Goal: Task Accomplishment & Management: Manage account settings

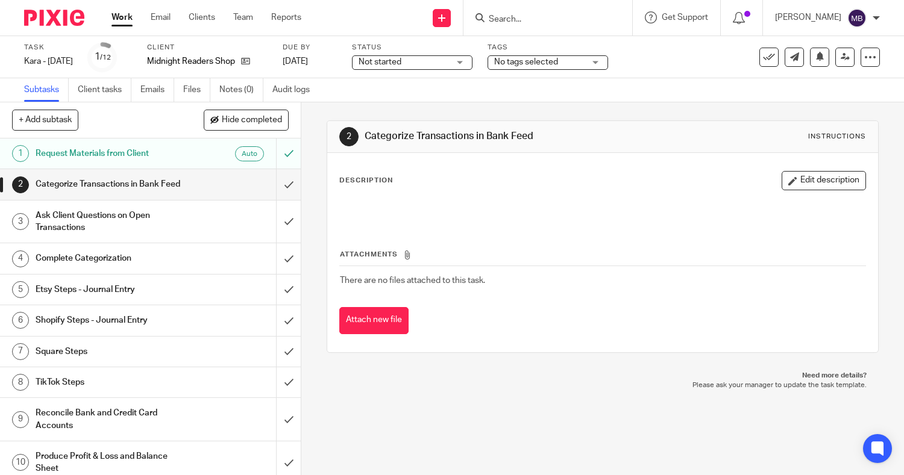
click at [119, 17] on link "Work" at bounding box center [121, 17] width 21 height 12
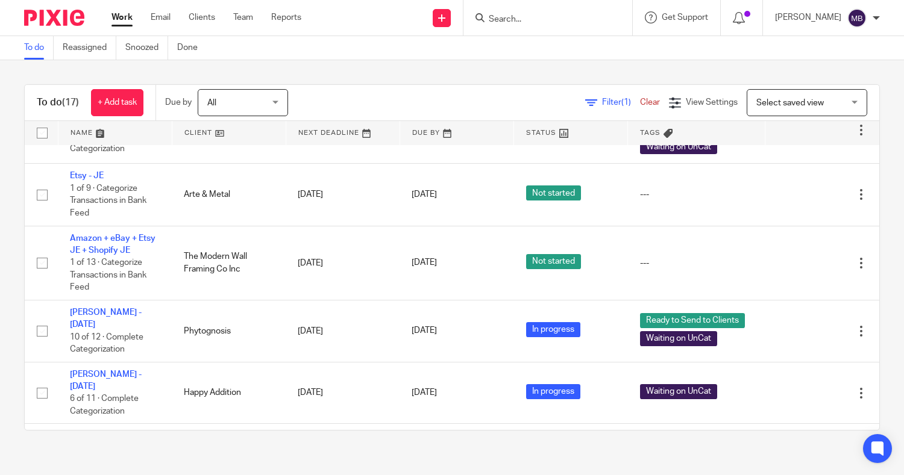
scroll to position [352, 0]
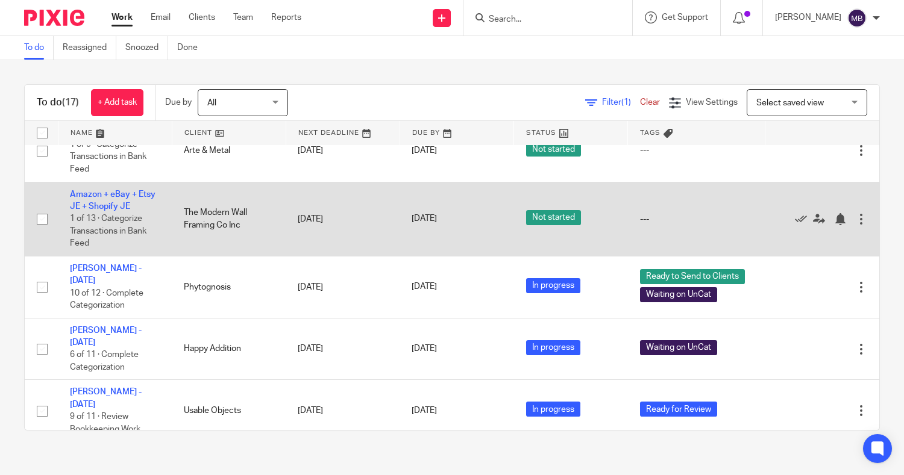
click at [109, 211] on td "Amazon + eBay + Etsy JE + Shopify JE 1 of 13 · Categorize Transactions in Bank …" at bounding box center [115, 219] width 114 height 74
click at [79, 211] on link "Amazon + eBay + Etsy JE + Shopify JE" at bounding box center [113, 200] width 86 height 20
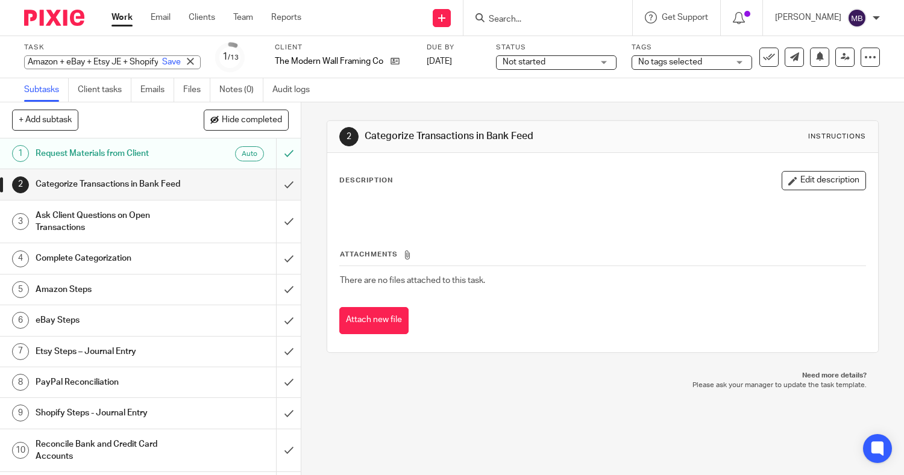
click at [94, 63] on div "Amazon + eBay + Etsy JE + Shopify JE Save Amazon + eBay + Etsy JE + Shopify JE" at bounding box center [112, 62] width 177 height 14
type input "[PERSON_NAME] - [DATE]"
click at [162, 58] on link "Save" at bounding box center [171, 62] width 19 height 12
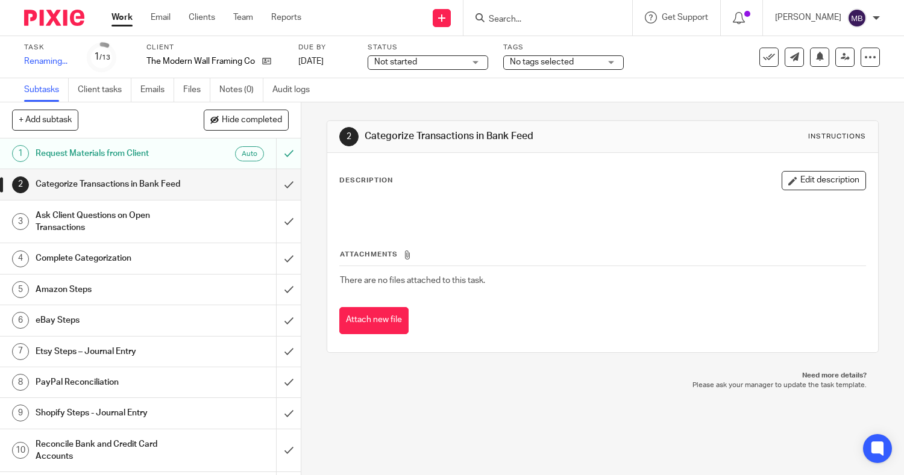
click at [449, 59] on span "Not started" at bounding box center [419, 62] width 90 height 13
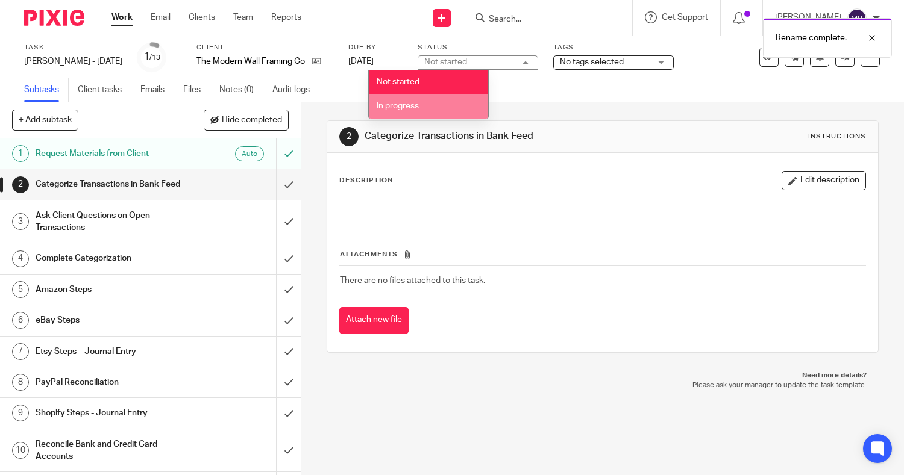
click at [404, 100] on li "In progress" at bounding box center [428, 106] width 119 height 25
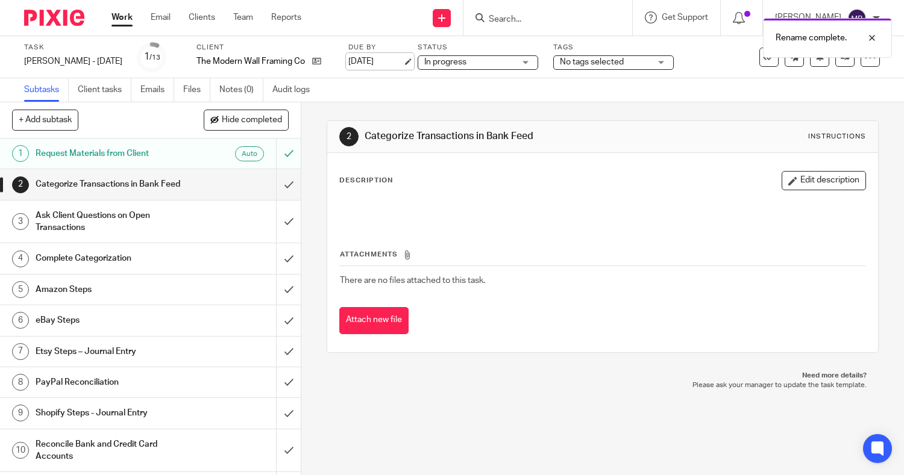
click at [358, 66] on link "[DATE]" at bounding box center [375, 61] width 54 height 13
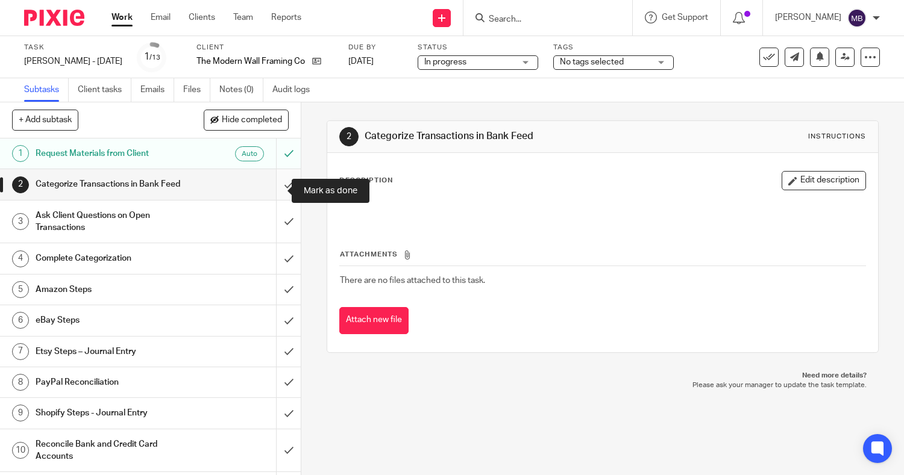
click at [273, 191] on input "submit" at bounding box center [150, 184] width 301 height 30
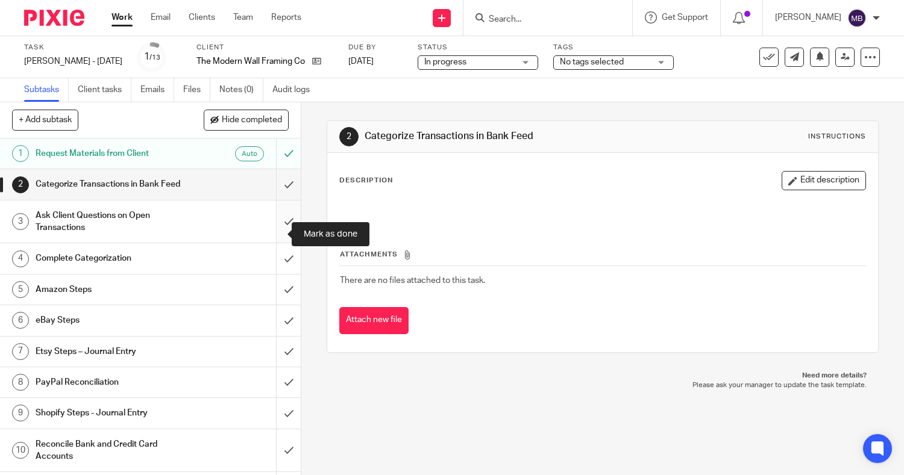
click at [273, 233] on input "submit" at bounding box center [150, 222] width 301 height 43
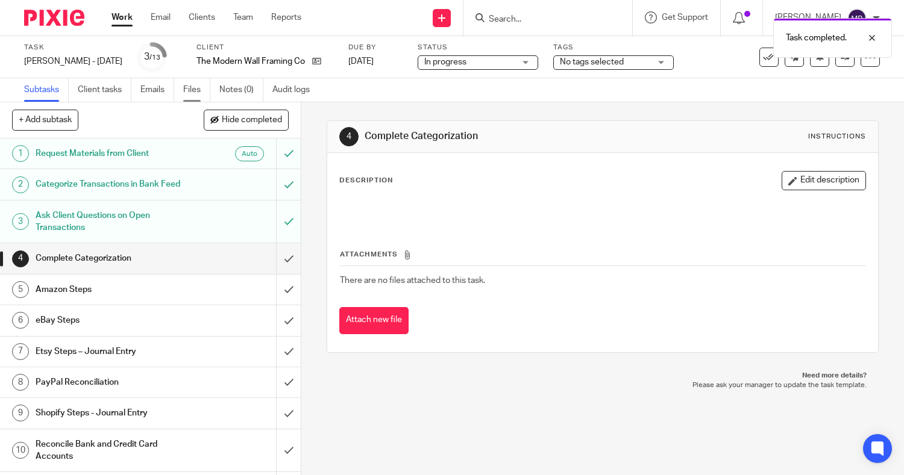
click at [187, 85] on link "Files" at bounding box center [196, 89] width 27 height 23
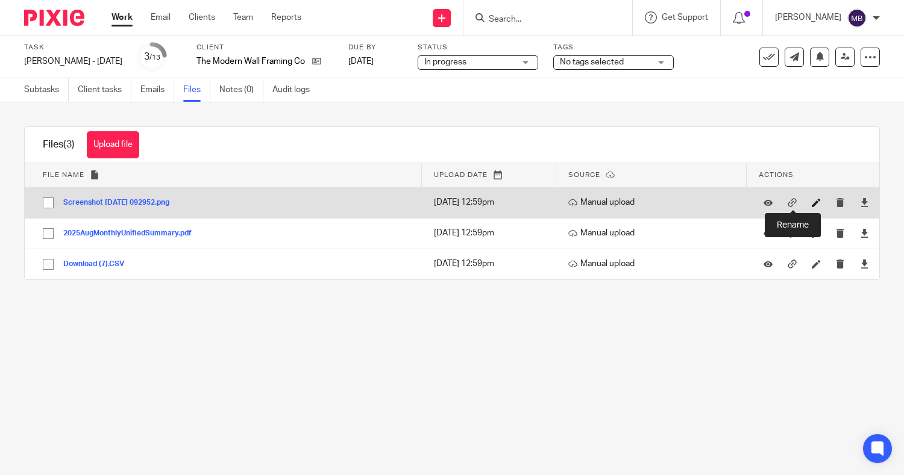
click at [811, 202] on icon at bounding box center [815, 202] width 9 height 9
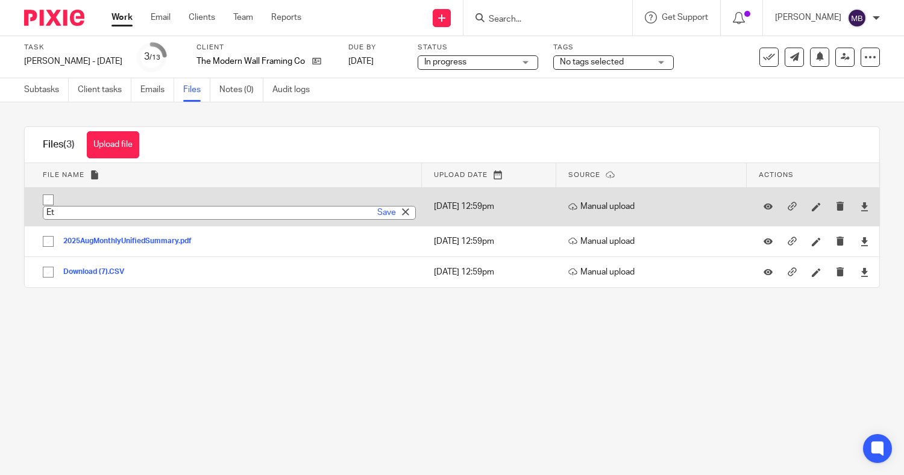
type input "E"
type input "August 25 Etsy Screenshot"
click at [377, 217] on link "Save" at bounding box center [386, 213] width 19 height 12
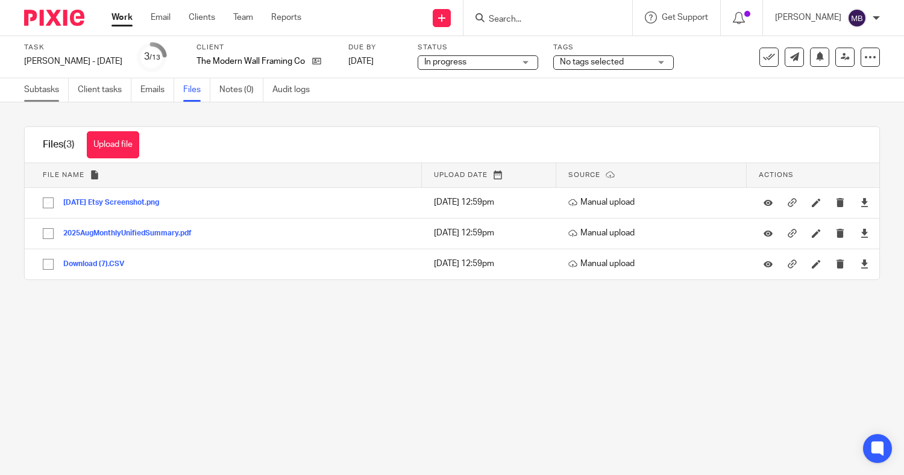
click at [43, 96] on link "Subtasks" at bounding box center [46, 89] width 45 height 23
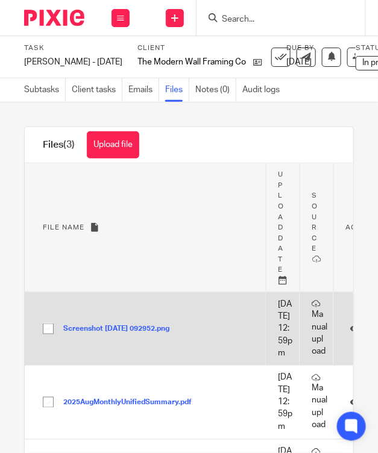
click at [148, 333] on button "Screenshot 2025-09-18 092952.png" at bounding box center [120, 329] width 115 height 8
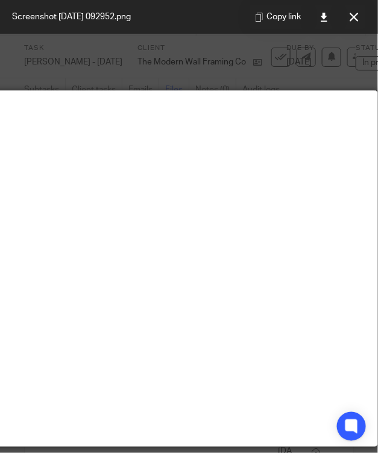
scroll to position [0, 236]
click at [50, 101] on img at bounding box center [76, 96] width 601 height 10
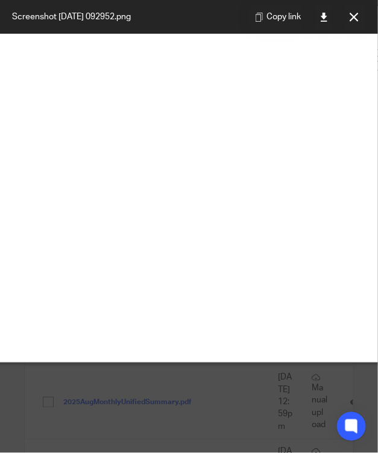
scroll to position [107, 236]
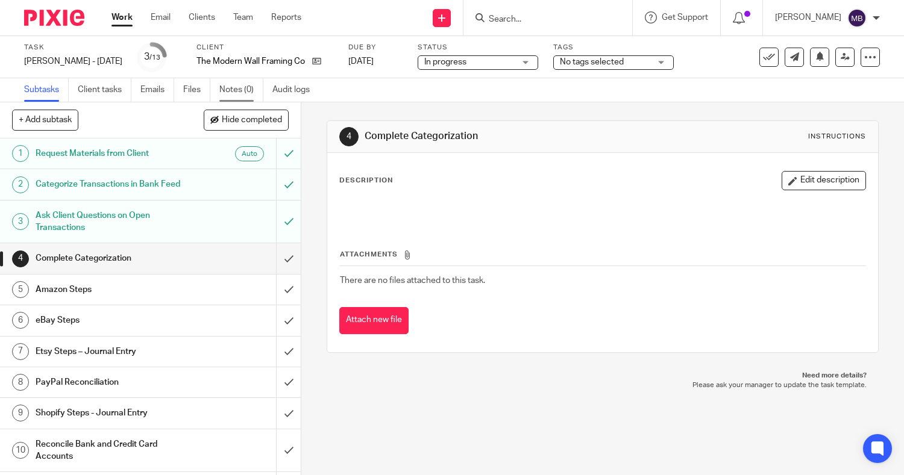
click at [228, 90] on link "Notes (0)" at bounding box center [241, 89] width 44 height 23
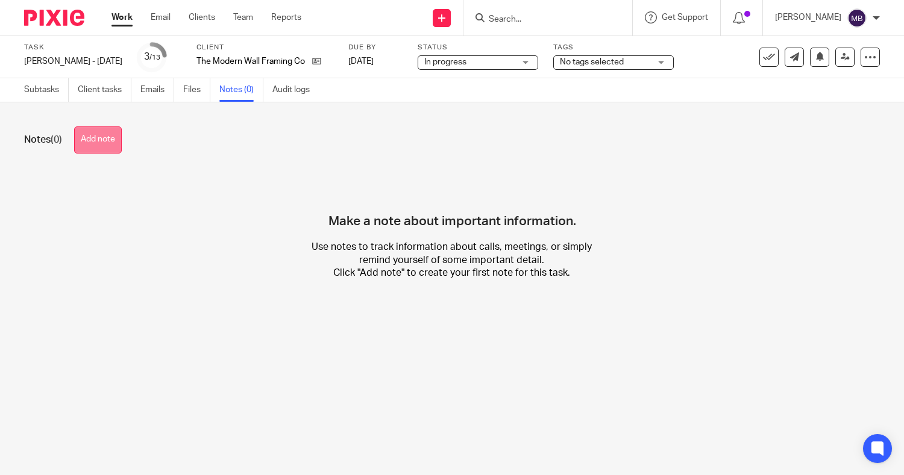
click at [99, 140] on button "Add note" at bounding box center [98, 140] width 48 height 27
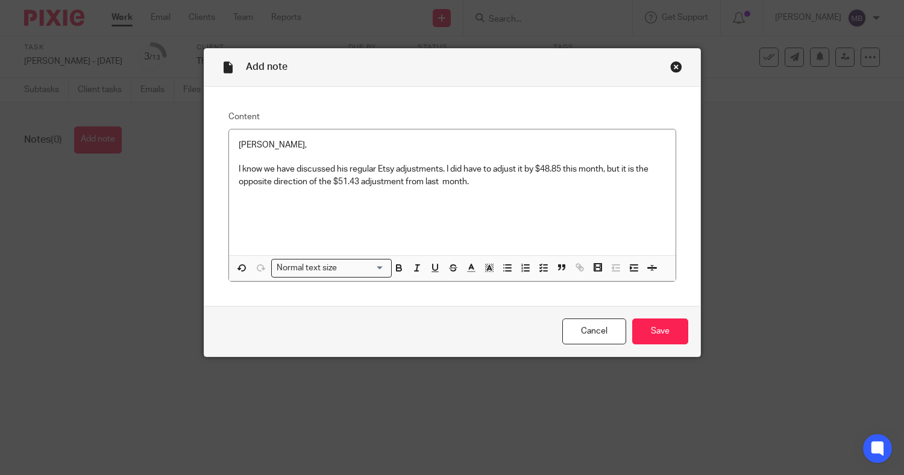
click at [669, 317] on div "Cancel Save" at bounding box center [452, 331] width 496 height 51
click at [662, 328] on input "Save" at bounding box center [660, 332] width 56 height 26
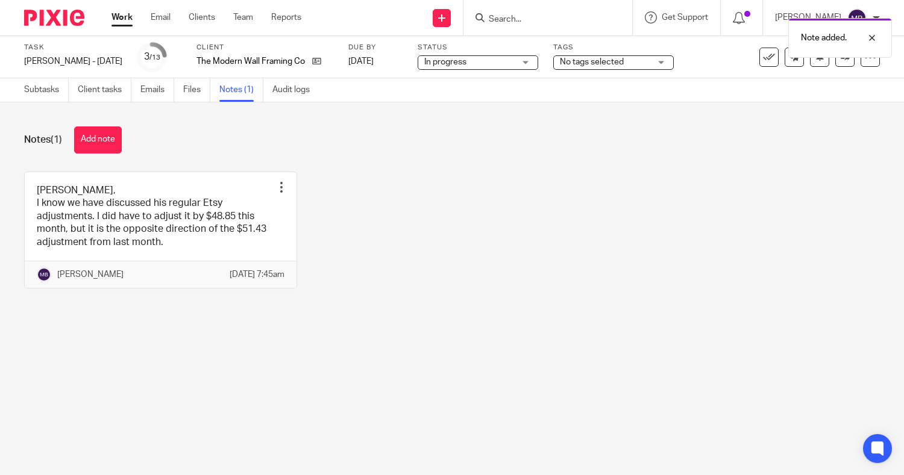
click at [583, 58] on span "No tags selected" at bounding box center [592, 62] width 64 height 8
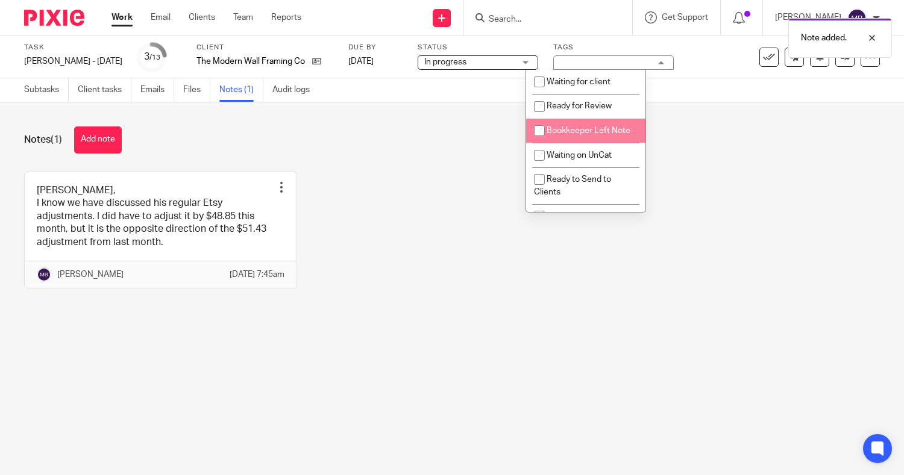
click at [564, 143] on li "Bookkeeper Left Note" at bounding box center [585, 131] width 119 height 25
checkbox input "true"
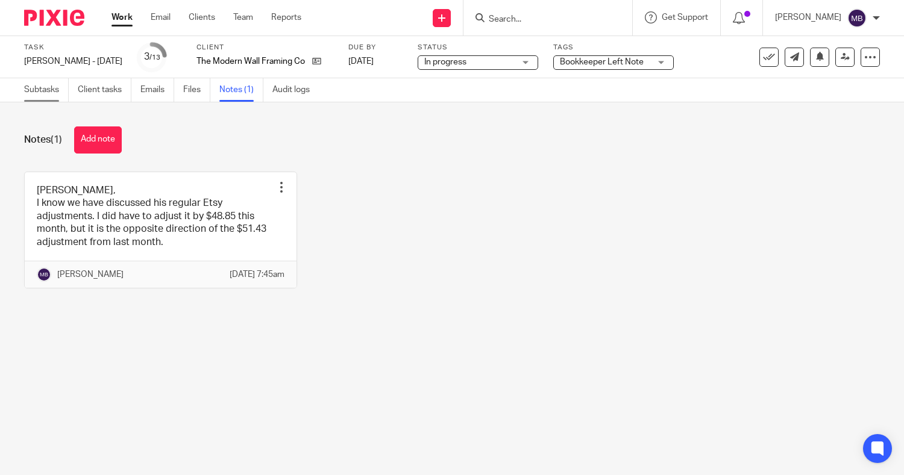
click at [51, 92] on link "Subtasks" at bounding box center [46, 89] width 45 height 23
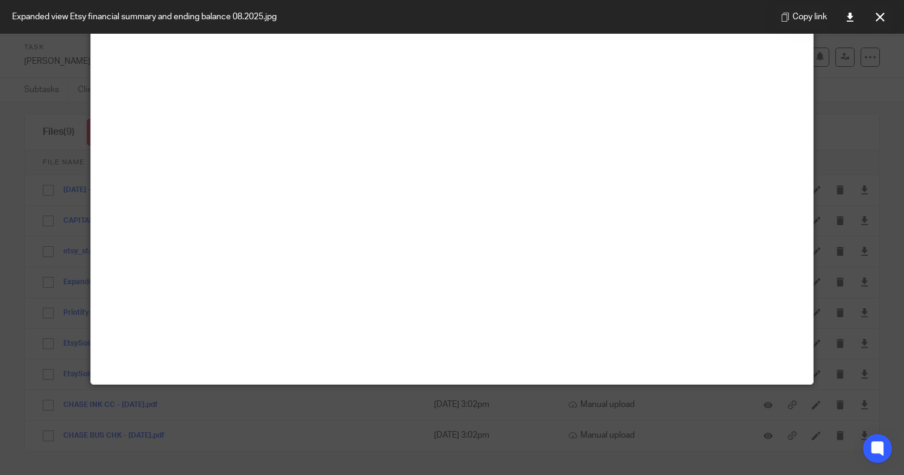
scroll to position [112, 0]
click at [376, 13] on icon at bounding box center [879, 17] width 9 height 9
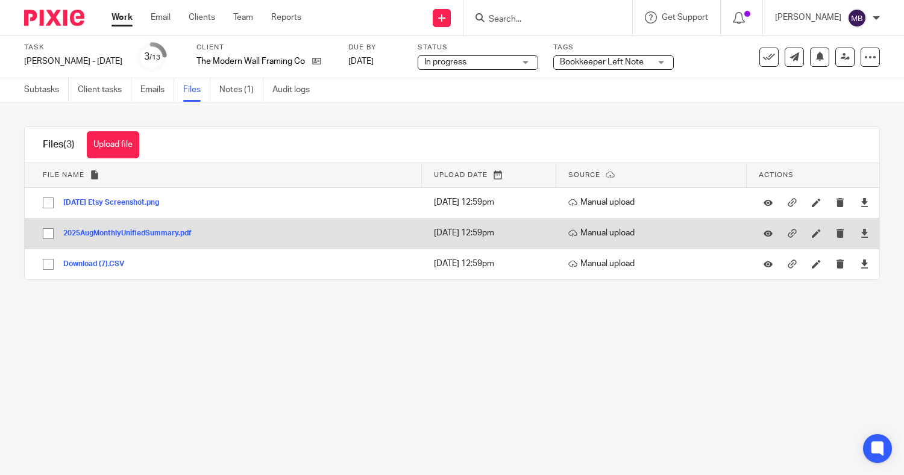
click at [147, 230] on button "2025AugMonthlyUnifiedSummary.pdf" at bounding box center [131, 234] width 137 height 8
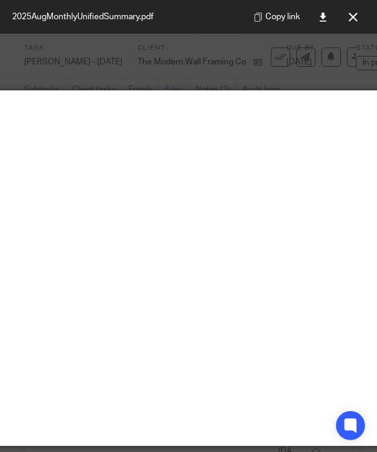
scroll to position [0, 206]
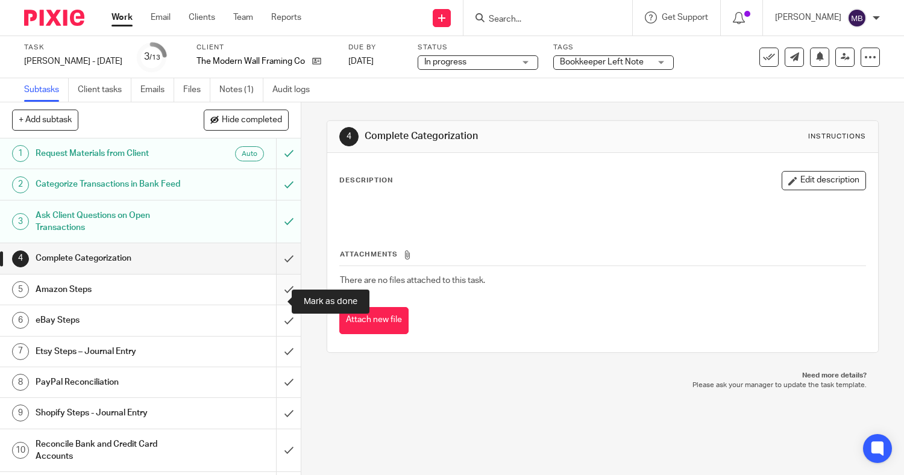
click at [271, 302] on input "submit" at bounding box center [150, 290] width 301 height 30
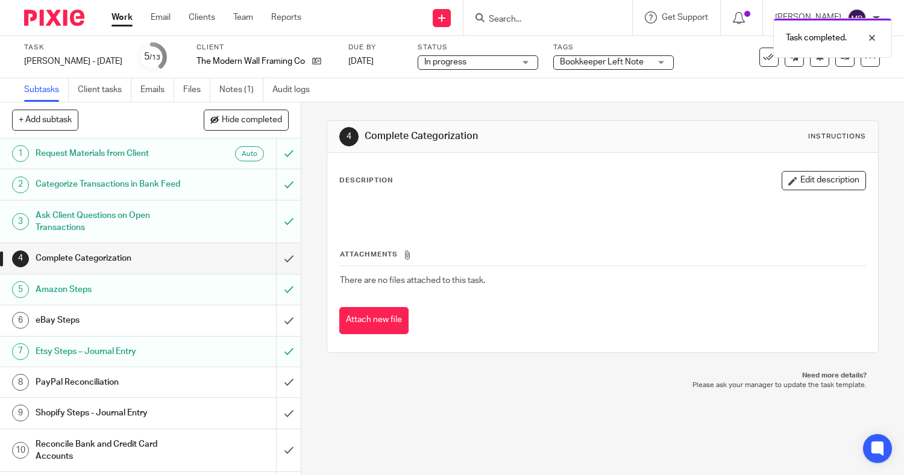
click at [203, 327] on div "eBay Steps" at bounding box center [150, 320] width 228 height 18
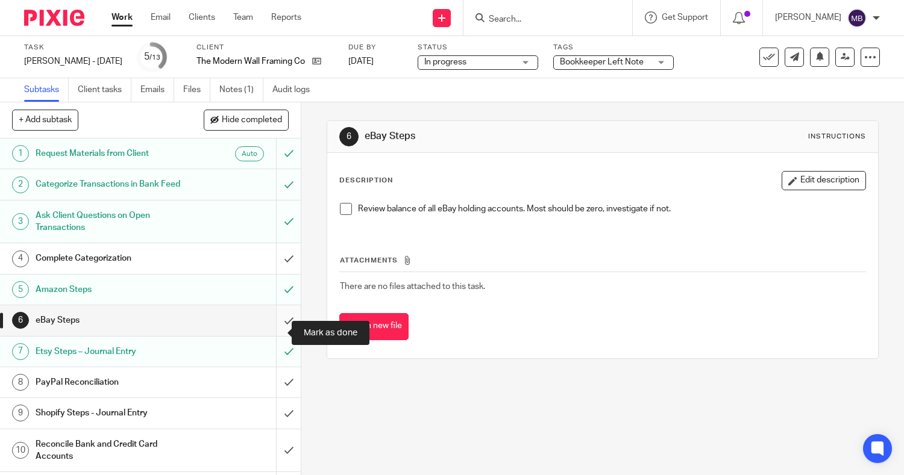
click at [272, 333] on input "submit" at bounding box center [150, 320] width 301 height 30
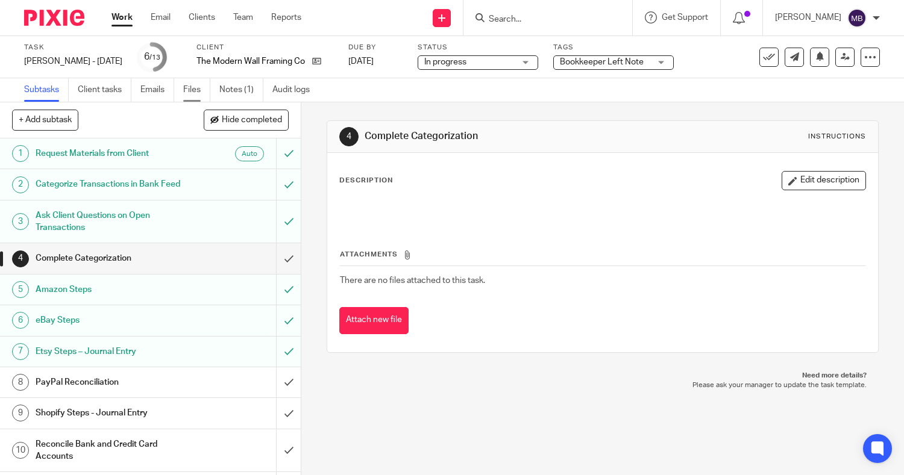
click at [190, 92] on link "Files" at bounding box center [196, 89] width 27 height 23
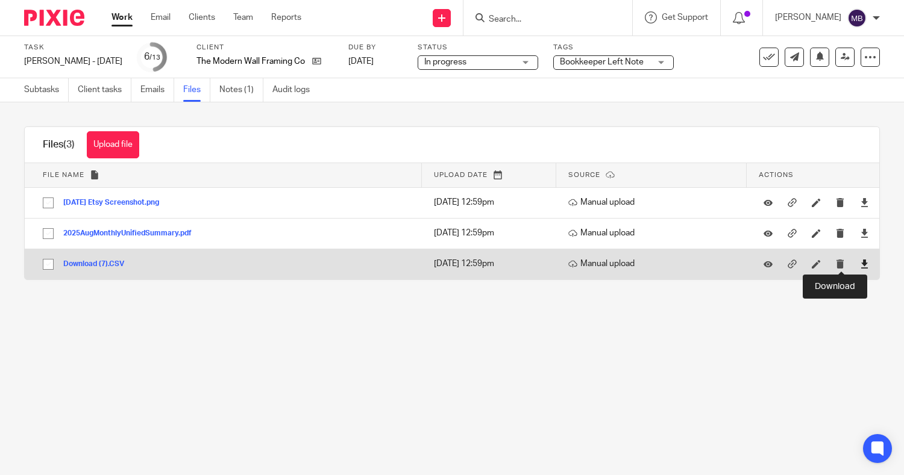
click at [860, 265] on icon at bounding box center [864, 264] width 9 height 9
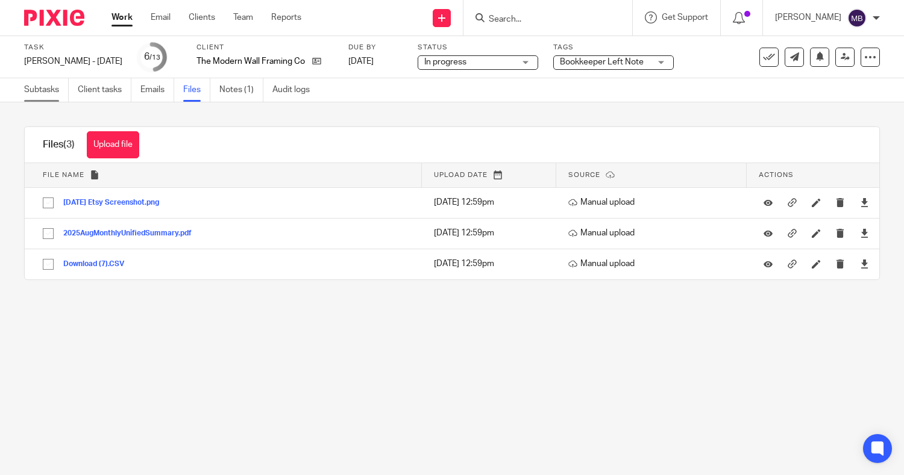
click at [46, 89] on link "Subtasks" at bounding box center [46, 89] width 45 height 23
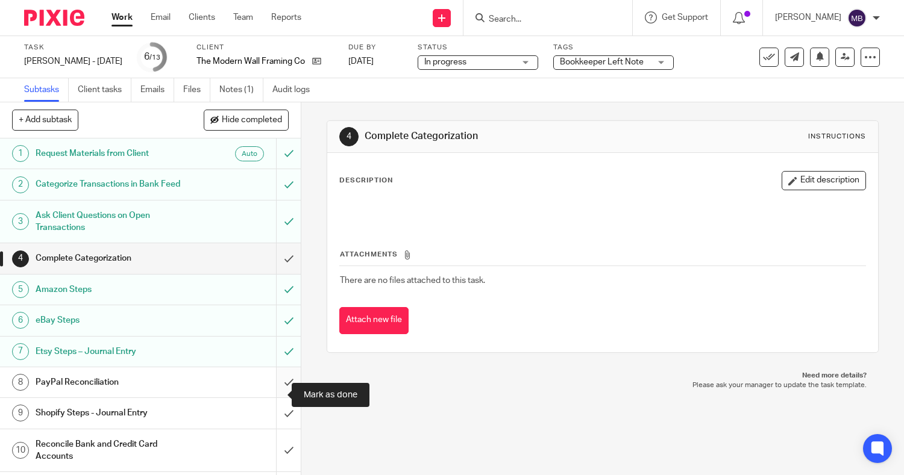
click at [272, 392] on input "submit" at bounding box center [150, 382] width 301 height 30
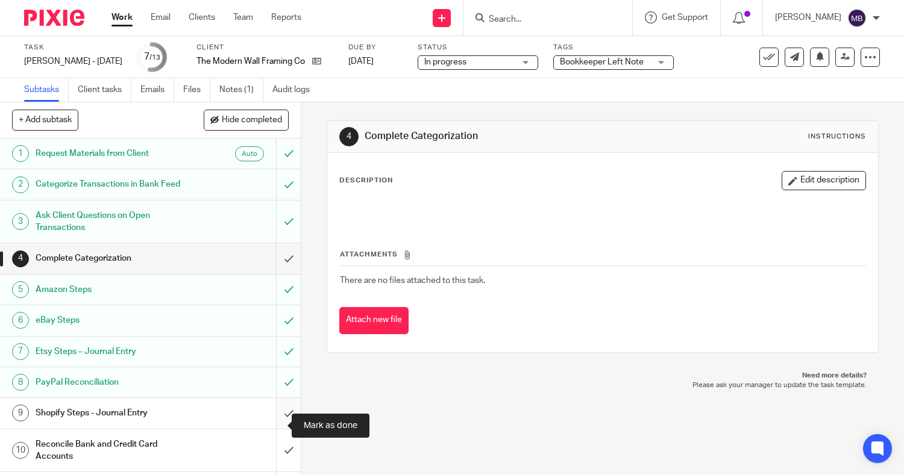
click at [271, 422] on input "submit" at bounding box center [150, 413] width 301 height 30
click at [560, 63] on span "Bookkeeper Left Note" at bounding box center [602, 62] width 84 height 8
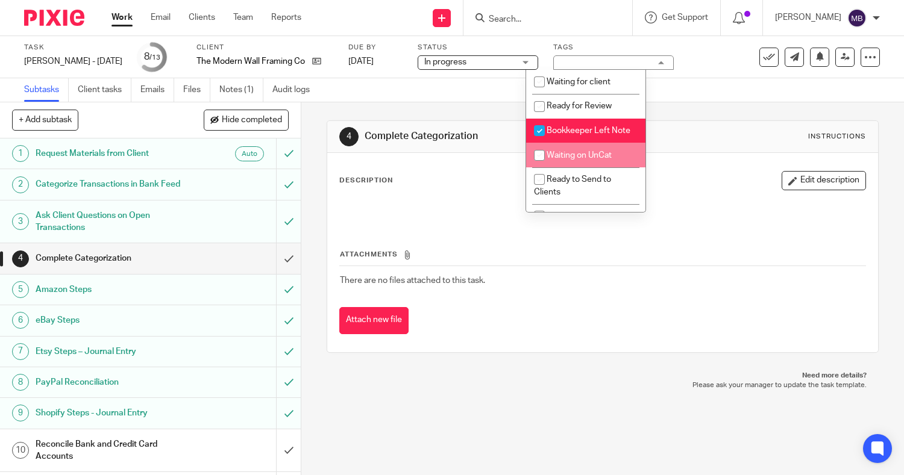
click at [569, 160] on span "Waiting on UnCat" at bounding box center [578, 155] width 65 height 8
checkbox input "true"
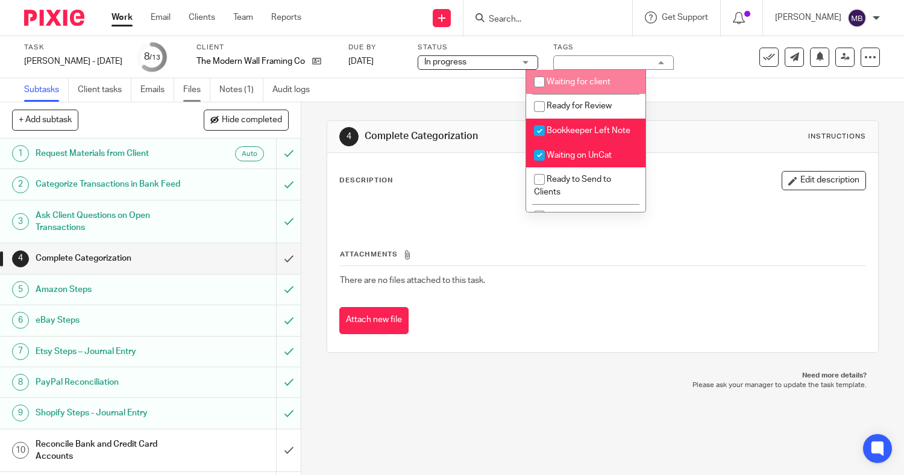
click at [193, 89] on link "Files" at bounding box center [196, 89] width 27 height 23
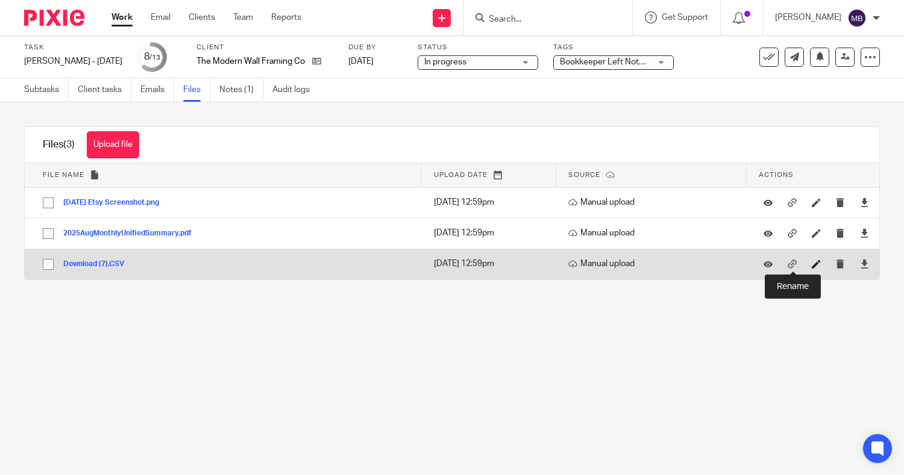
click at [811, 265] on icon at bounding box center [815, 264] width 9 height 9
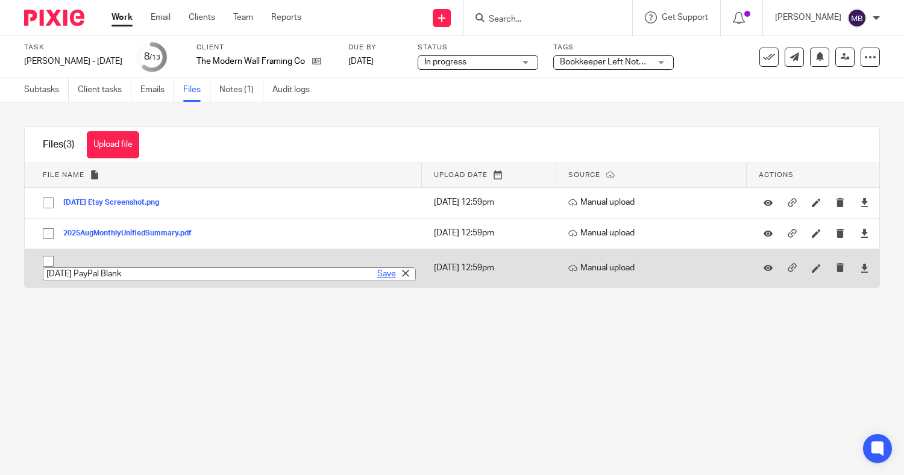
type input "August 25 PayPal Blank"
click at [377, 280] on link "Save" at bounding box center [386, 274] width 19 height 12
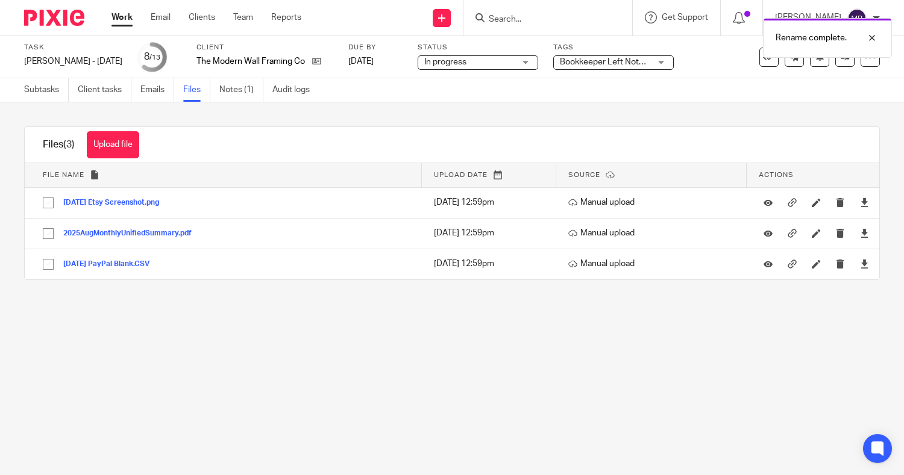
click at [95, 37] on div "Task Tim - August 2025 Save Tim - August 2025 8 /13 Client The Modern Wall Fram…" at bounding box center [452, 57] width 904 height 42
click at [31, 89] on link "Subtasks" at bounding box center [46, 89] width 45 height 23
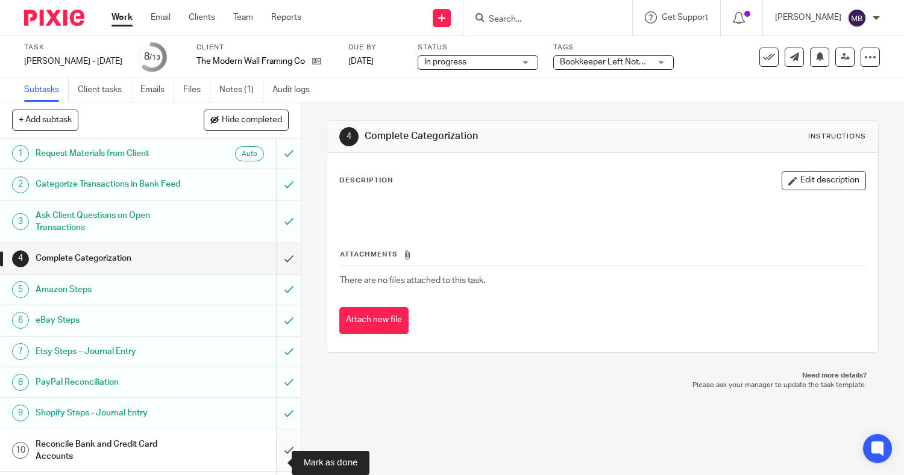
click at [273, 462] on input "submit" at bounding box center [150, 451] width 301 height 43
